Goal: Navigation & Orientation: Find specific page/section

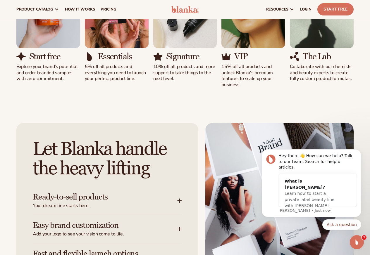
scroll to position [561, 0]
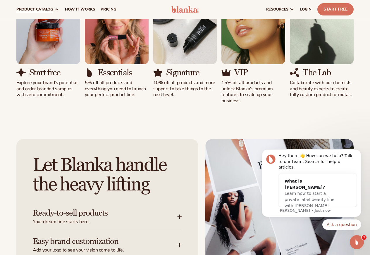
click at [41, 10] on span "product catalog" at bounding box center [34, 9] width 37 height 5
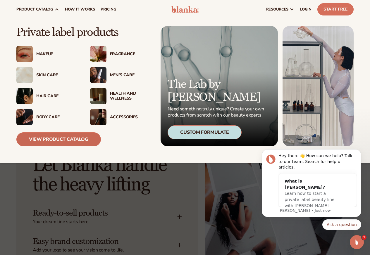
click at [66, 140] on link "View Product Catalog" at bounding box center [58, 139] width 84 height 14
